Goal: Information Seeking & Learning: Learn about a topic

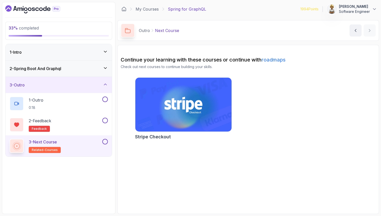
click at [106, 68] on icon at bounding box center [105, 67] width 5 height 5
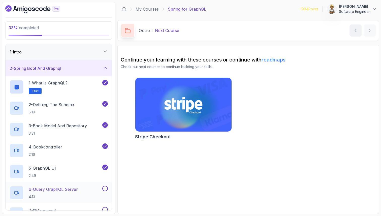
click at [61, 189] on p "6 - Query GraphQL Server" at bounding box center [53, 189] width 49 height 6
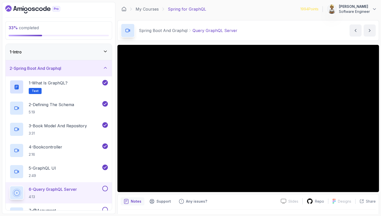
click at [77, 193] on h2 "6 - Query GraphQL Server 4:13" at bounding box center [53, 192] width 48 height 13
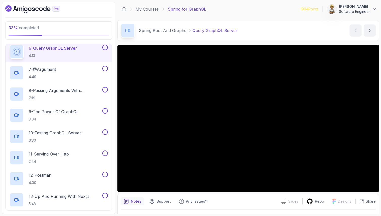
scroll to position [151, 0]
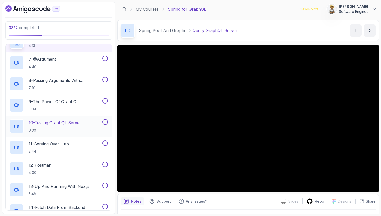
click at [62, 124] on p "10 - Testing GraphQL Server" at bounding box center [55, 123] width 52 height 6
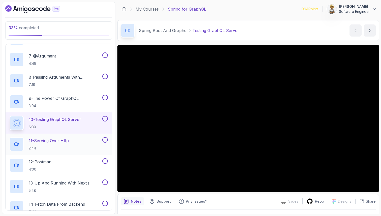
click at [41, 140] on p "11 - Serving Over Http" at bounding box center [49, 140] width 40 height 6
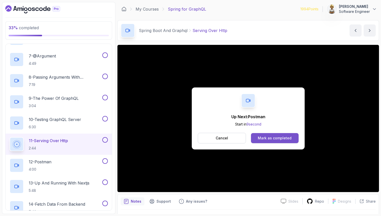
click at [279, 136] on div "Mark as completed" at bounding box center [275, 137] width 34 height 5
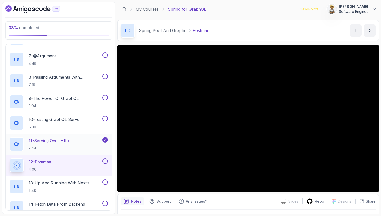
click at [107, 139] on button at bounding box center [105, 140] width 6 height 6
click at [104, 161] on button at bounding box center [105, 161] width 6 height 6
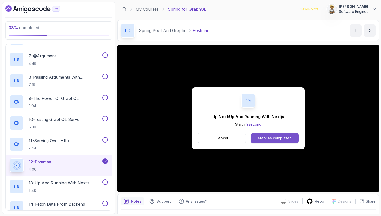
click at [265, 140] on div "Mark as completed" at bounding box center [275, 137] width 34 height 5
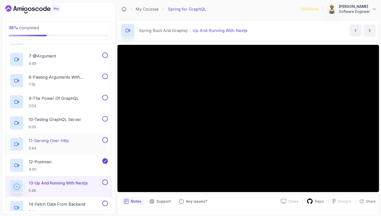
click at [82, 138] on div "11 - Serving Over Http 2:44" at bounding box center [56, 144] width 92 height 14
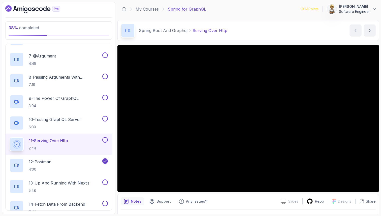
click at [105, 140] on button at bounding box center [105, 140] width 6 height 6
click at [72, 55] on div "7 - @Argument 4:49" at bounding box center [56, 59] width 92 height 14
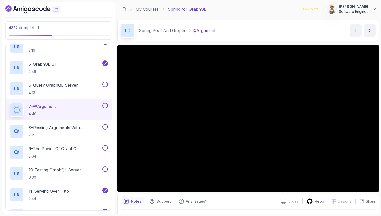
scroll to position [94, 0]
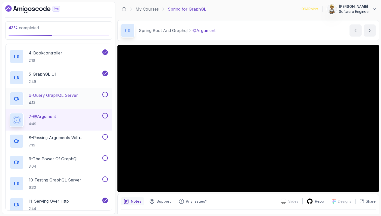
click at [68, 95] on p "6 - Query GraphQL Server" at bounding box center [53, 95] width 49 height 6
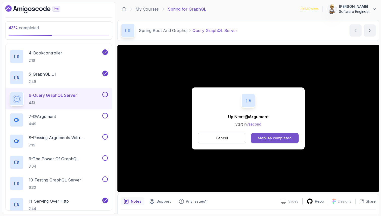
click at [270, 137] on div "Mark as completed" at bounding box center [275, 137] width 34 height 5
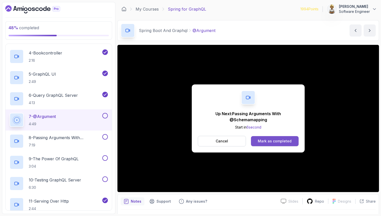
click at [284, 143] on button "Mark as completed" at bounding box center [275, 141] width 48 height 10
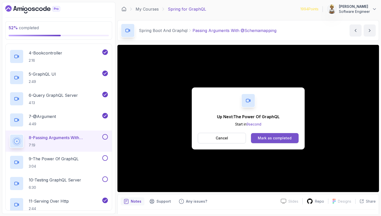
click at [279, 140] on div "Mark as completed" at bounding box center [275, 137] width 34 height 5
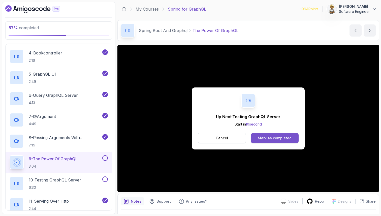
click at [269, 142] on button "Mark as completed" at bounding box center [275, 138] width 48 height 10
